Goal: Information Seeking & Learning: Learn about a topic

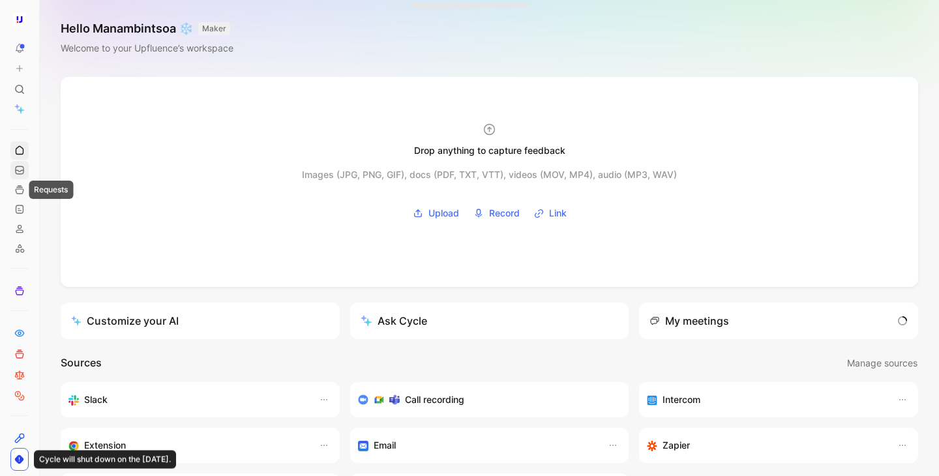
click at [19, 173] on icon at bounding box center [19, 170] width 10 height 10
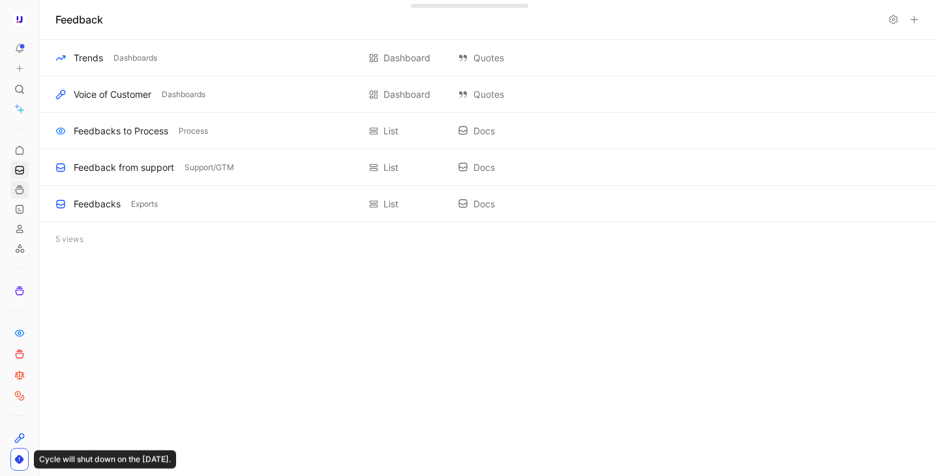
click at [13, 196] on link at bounding box center [19, 190] width 18 height 18
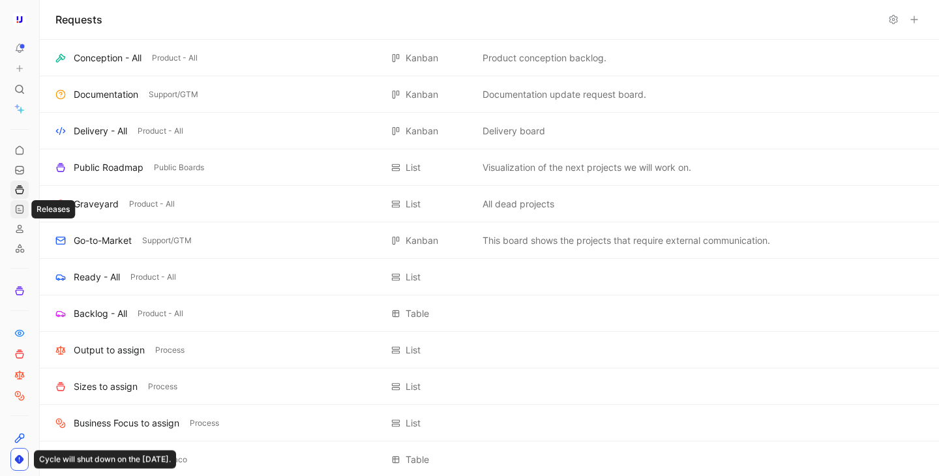
click at [20, 213] on use at bounding box center [19, 209] width 7 height 8
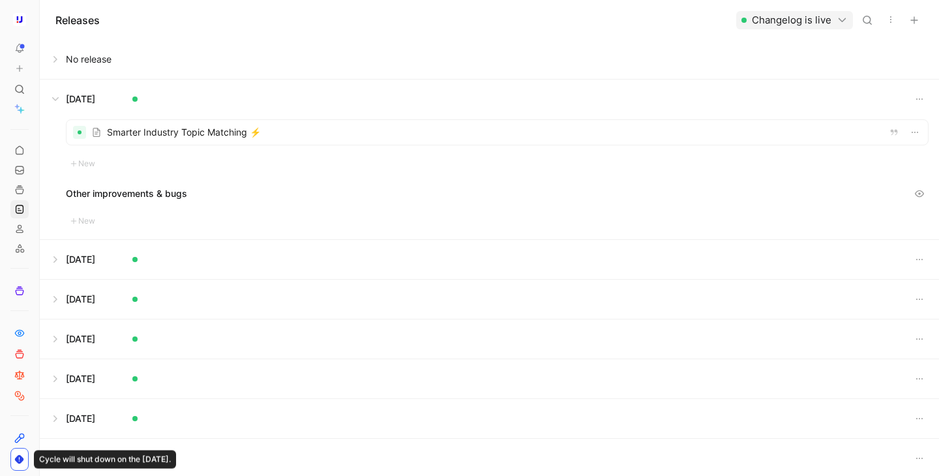
click at [41, 22] on icon at bounding box center [43, 19] width 10 height 10
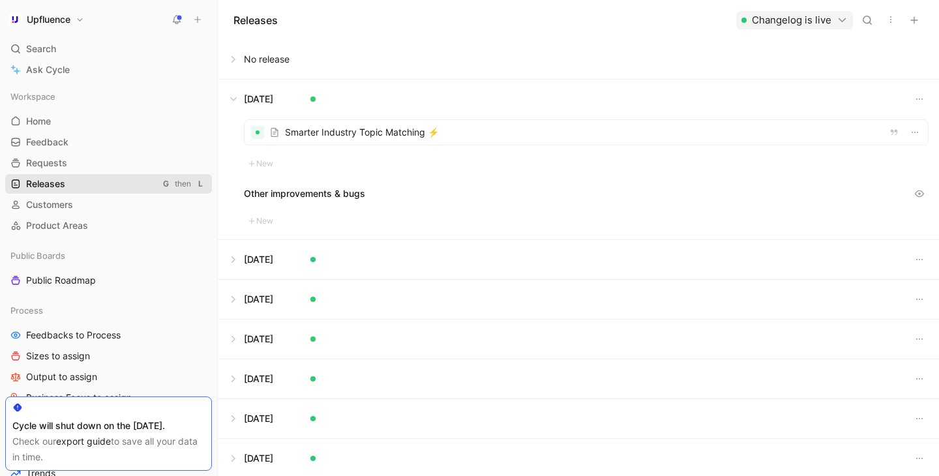
click at [91, 182] on link "Releases G then L" at bounding box center [108, 184] width 207 height 20
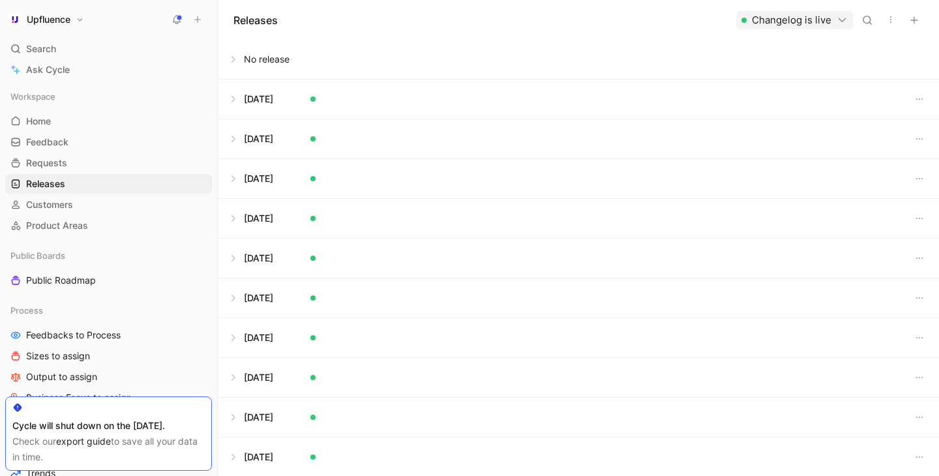
click at [246, 58] on button at bounding box center [578, 59] width 720 height 39
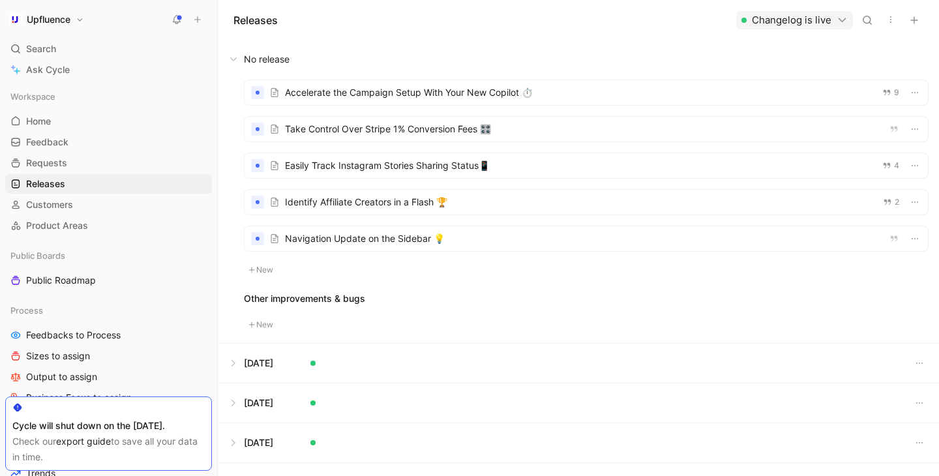
click at [372, 128] on div at bounding box center [585, 129] width 683 height 25
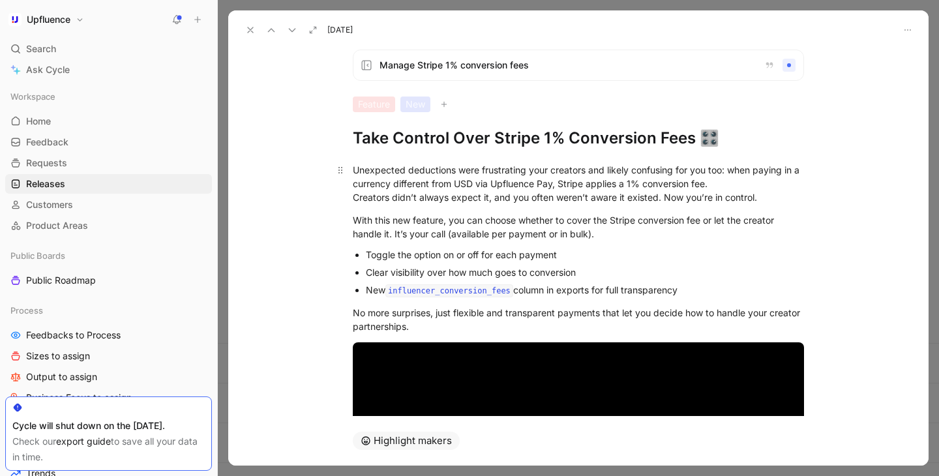
click at [486, 175] on div "Unexpected deductions were frustrating your creators and likely confusing for y…" at bounding box center [578, 183] width 451 height 41
click at [459, 170] on div "Unexpected deductions were frustrating your creators and likely confusing for y…" at bounding box center [578, 183] width 451 height 41
click at [482, 170] on div "Unexpected deductions were frustrating your creators and likely confusing for y…" at bounding box center [578, 183] width 451 height 41
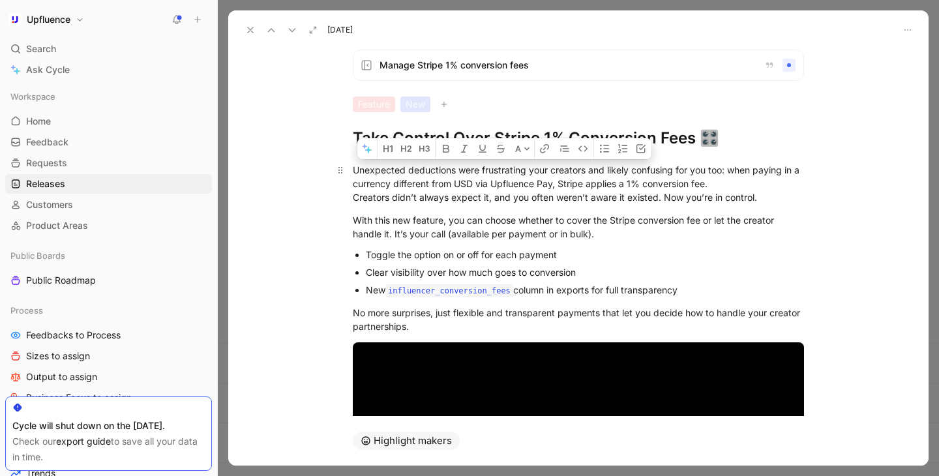
drag, startPoint x: 482, startPoint y: 170, endPoint x: 525, endPoint y: 168, distance: 43.1
click at [525, 168] on div "Unexpected deductions were frustrating your creators and likely confusing for y…" at bounding box center [578, 183] width 451 height 41
drag, startPoint x: 724, startPoint y: 172, endPoint x: 348, endPoint y: 162, distance: 375.6
click at [348, 162] on p "Unexpected deductions were frustrating your creators and likely confusing for y…" at bounding box center [578, 183] width 501 height 49
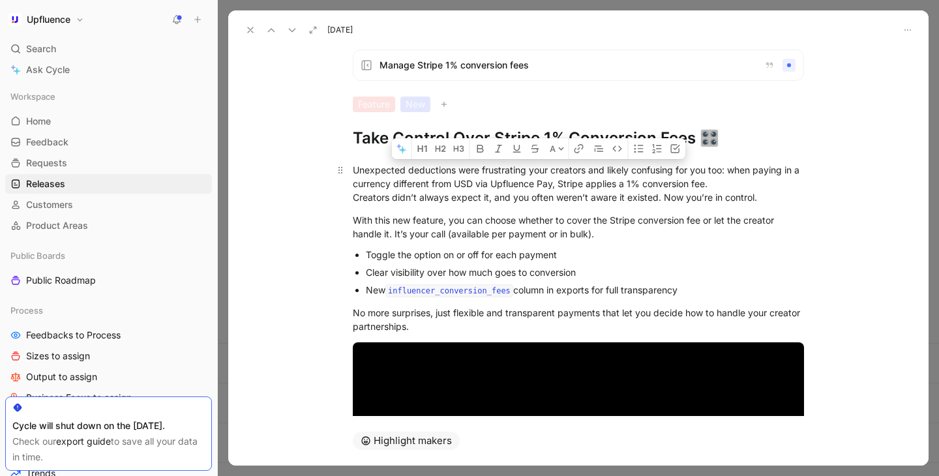
click at [348, 162] on p "Unexpected deductions were frustrating your creators and likely confusing for y…" at bounding box center [578, 183] width 501 height 49
drag, startPoint x: 732, startPoint y: 180, endPoint x: 351, endPoint y: 164, distance: 381.7
click at [351, 164] on p "Unexpected deductions were frustrating your creators and likely confusing for y…" at bounding box center [578, 183] width 501 height 49
copy div "Unexpected deductions were frustrating your creators and likely confusing for y…"
